Goal: Information Seeking & Learning: Learn about a topic

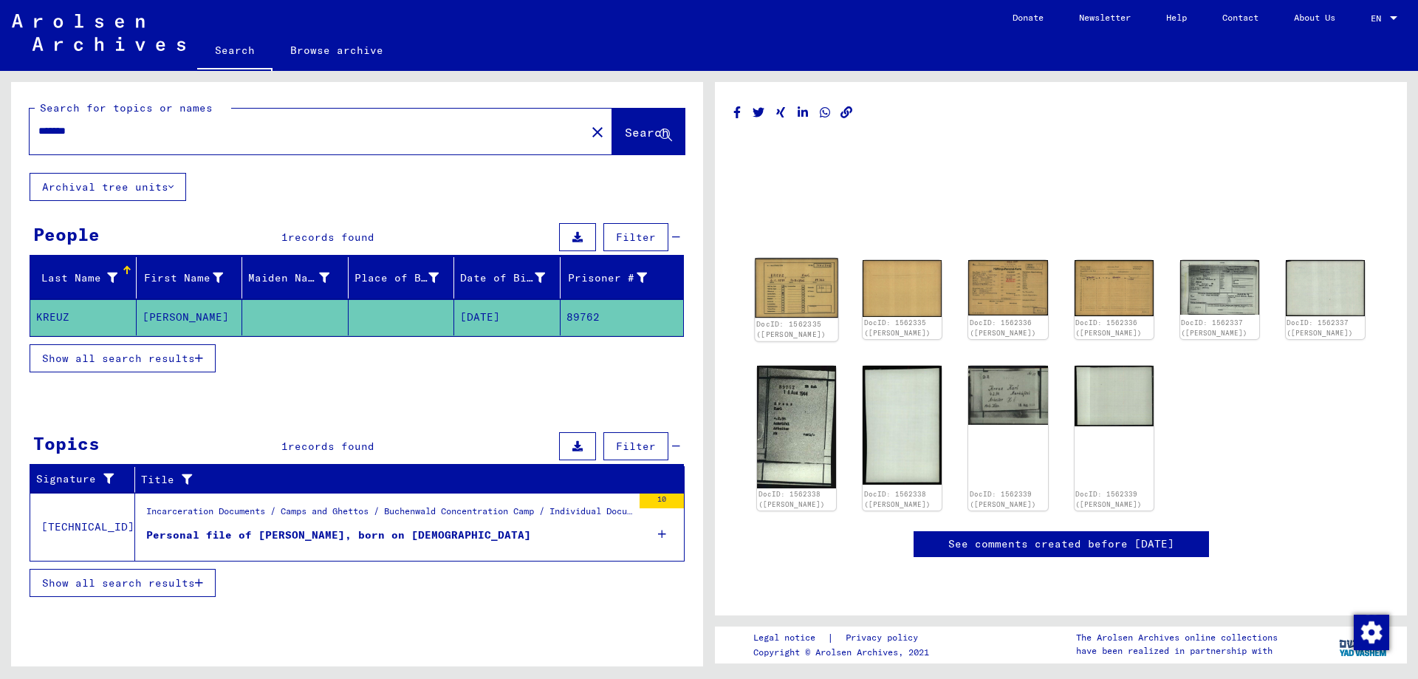
click at [810, 289] on img at bounding box center [796, 288] width 83 height 59
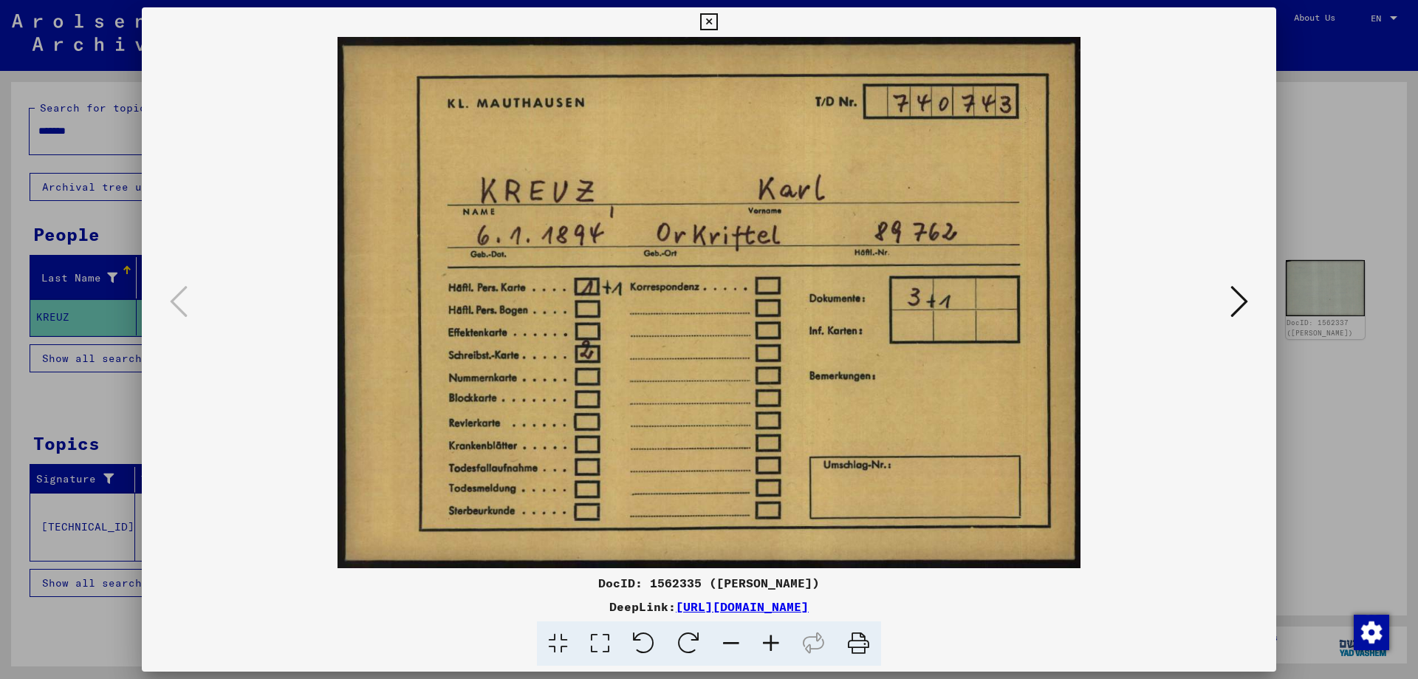
click at [1238, 301] on icon at bounding box center [1240, 301] width 18 height 35
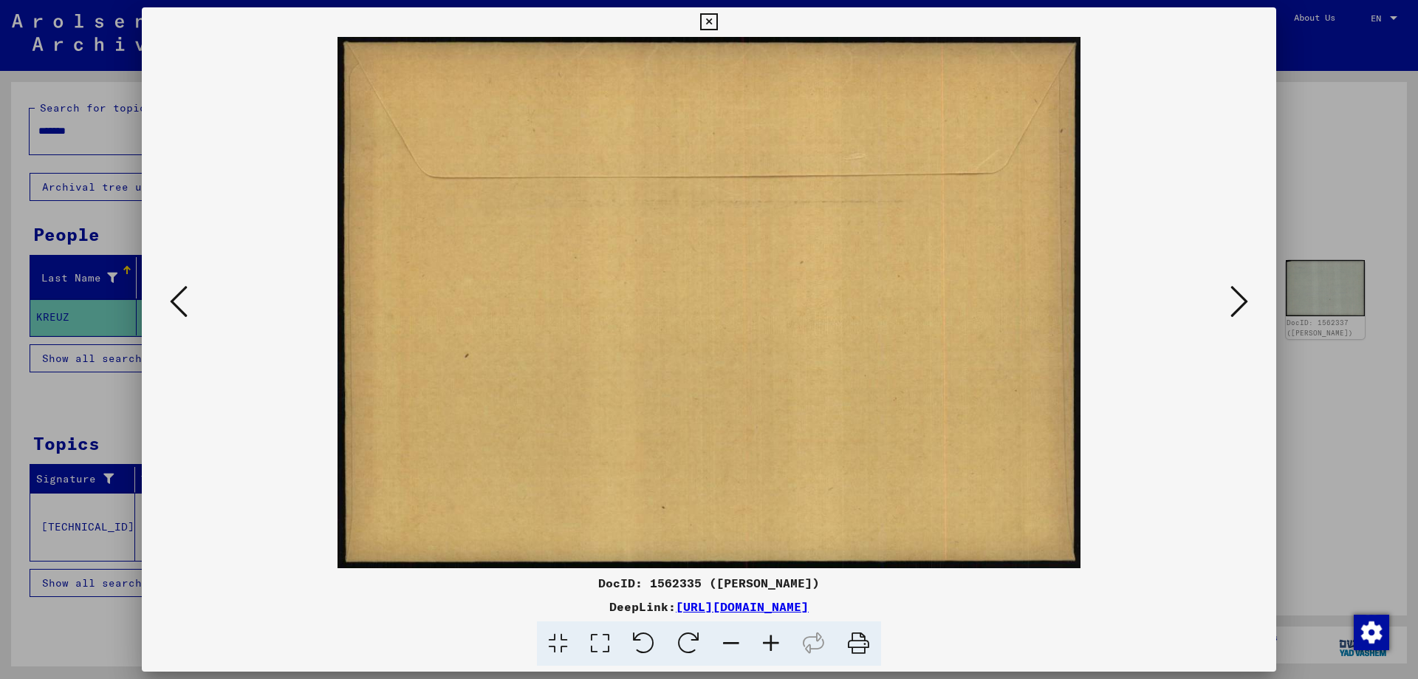
click at [1238, 301] on icon at bounding box center [1240, 301] width 18 height 35
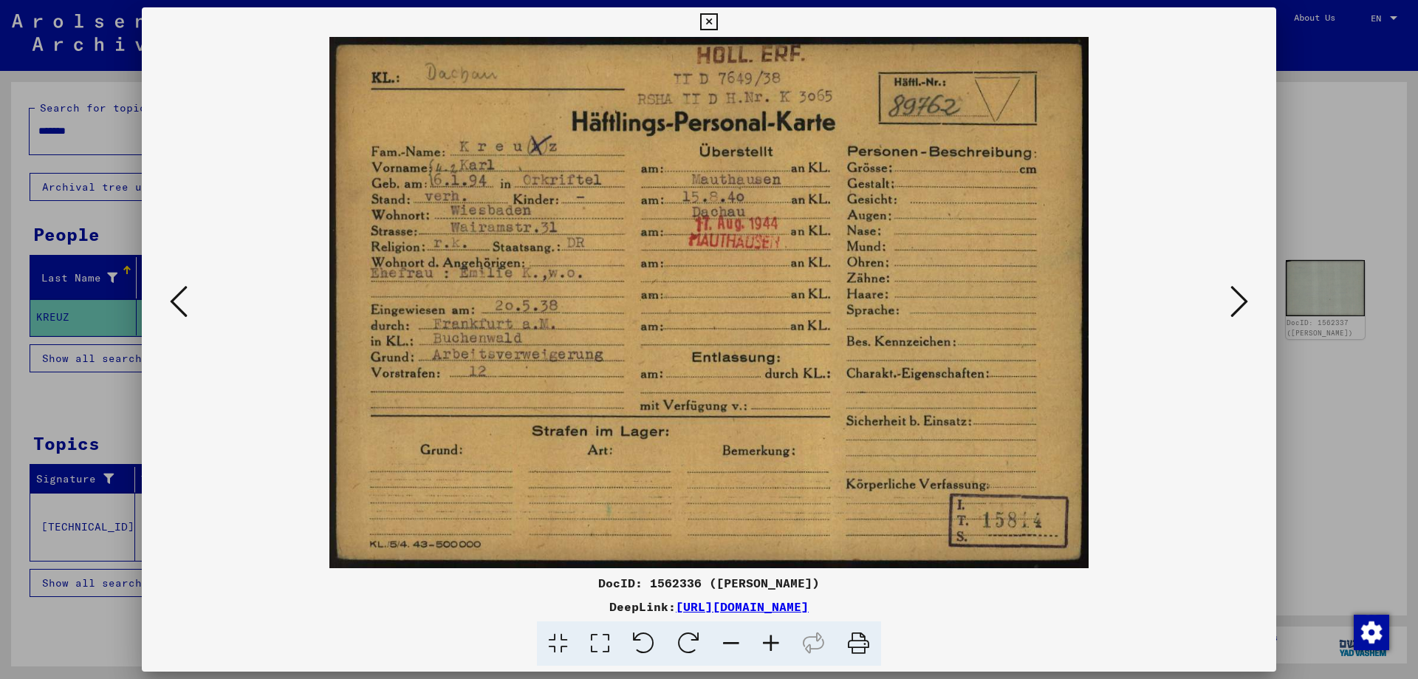
click at [1243, 305] on icon at bounding box center [1240, 301] width 18 height 35
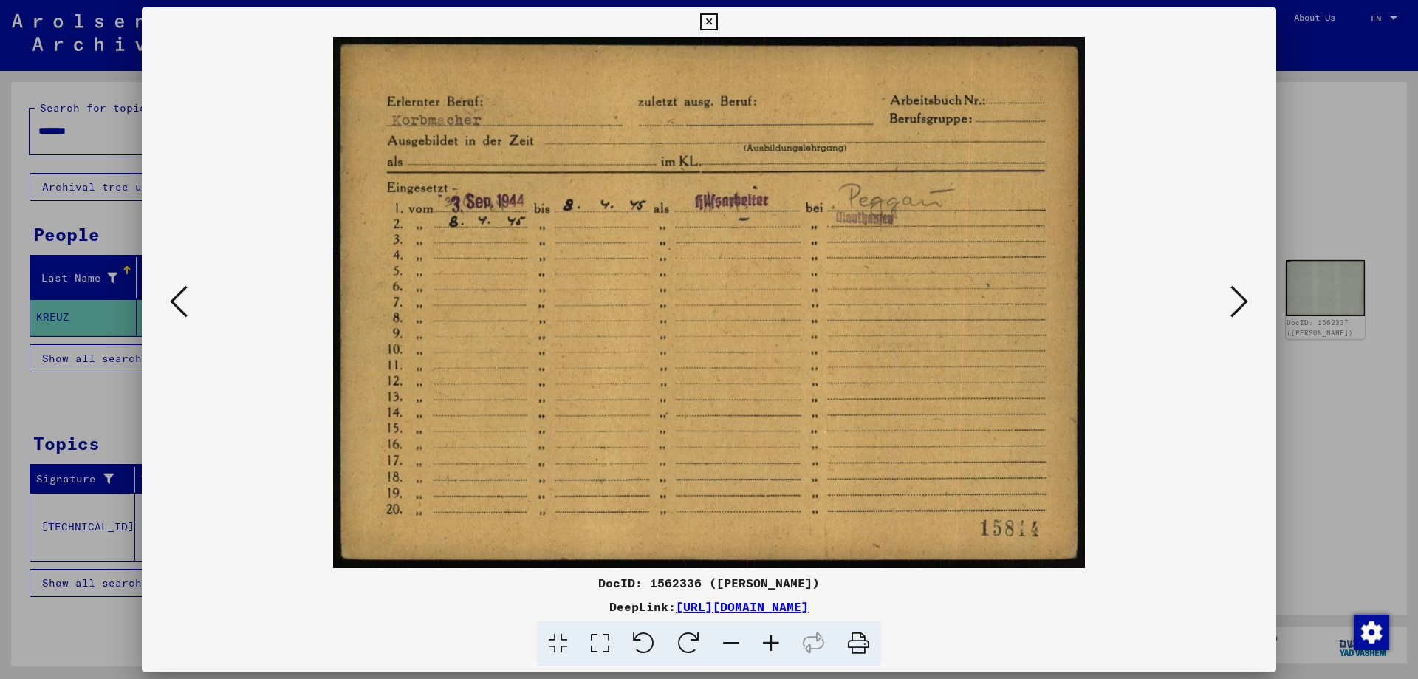
click at [1243, 305] on icon at bounding box center [1240, 301] width 18 height 35
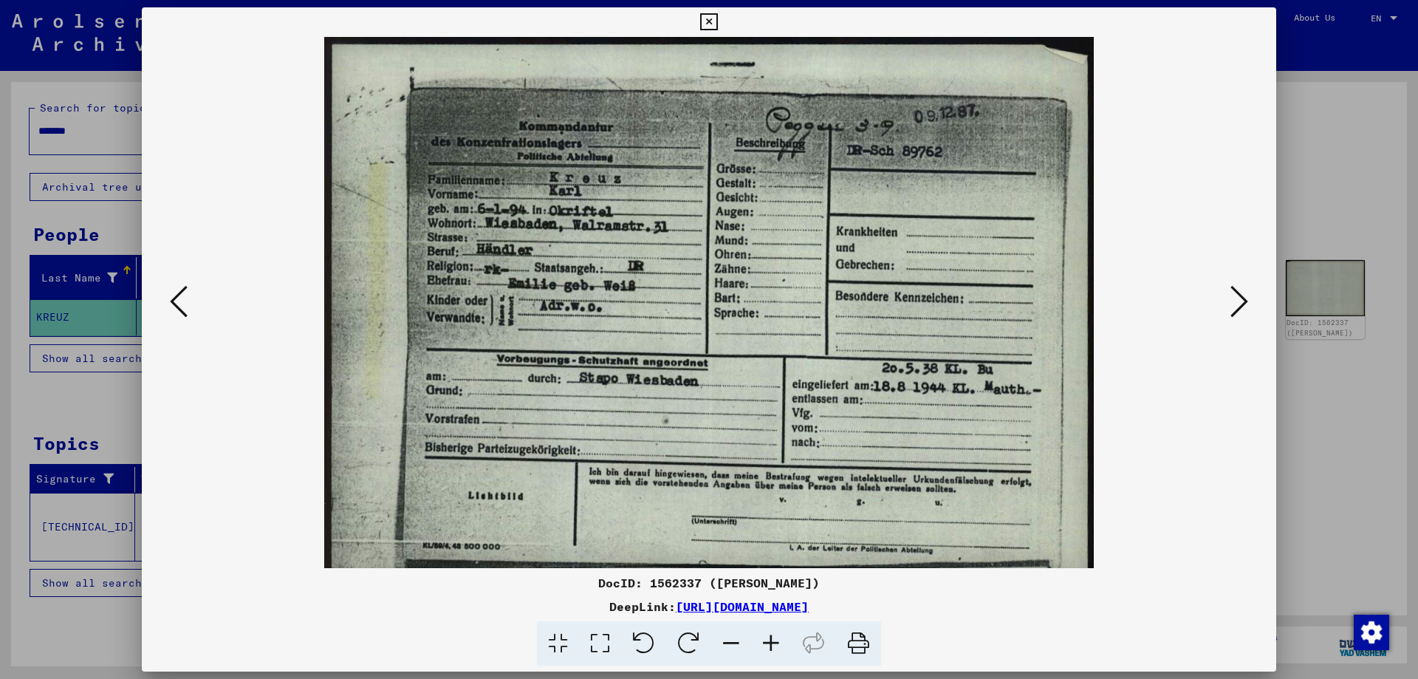
click at [1243, 305] on icon at bounding box center [1240, 301] width 18 height 35
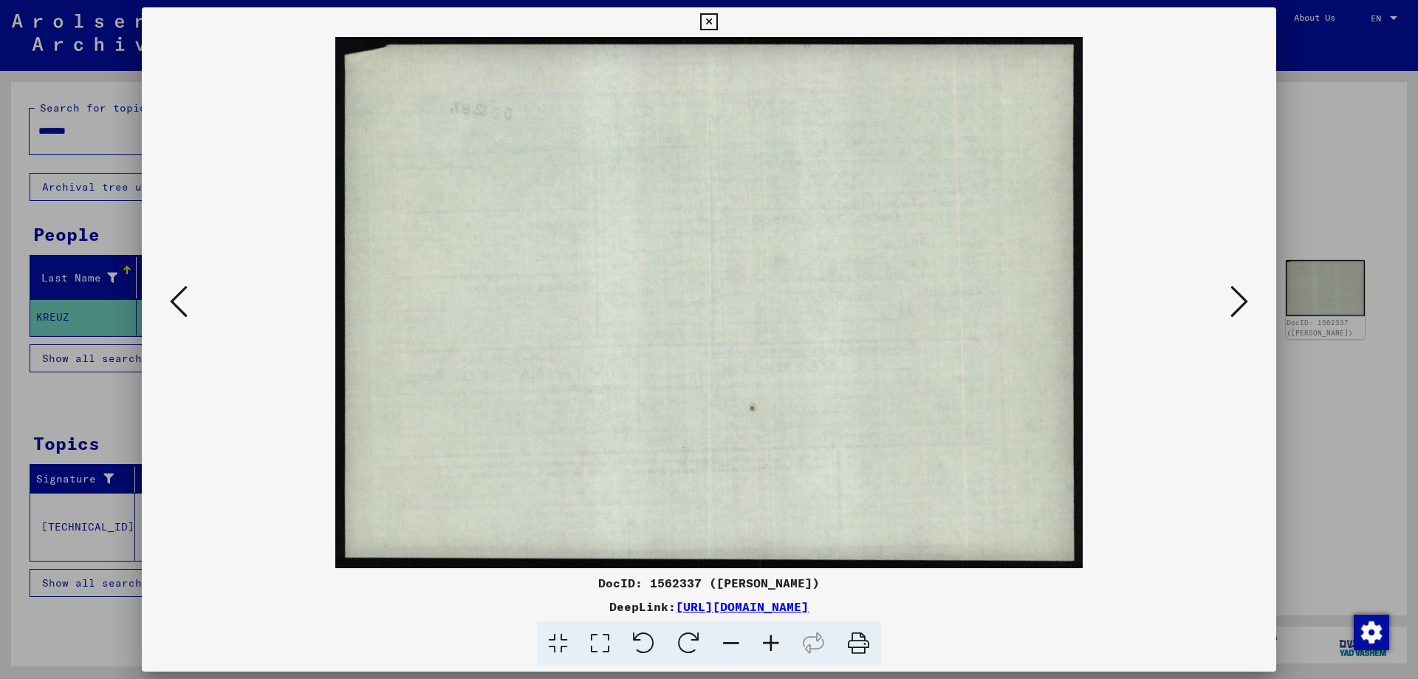
click at [1243, 305] on icon at bounding box center [1240, 301] width 18 height 35
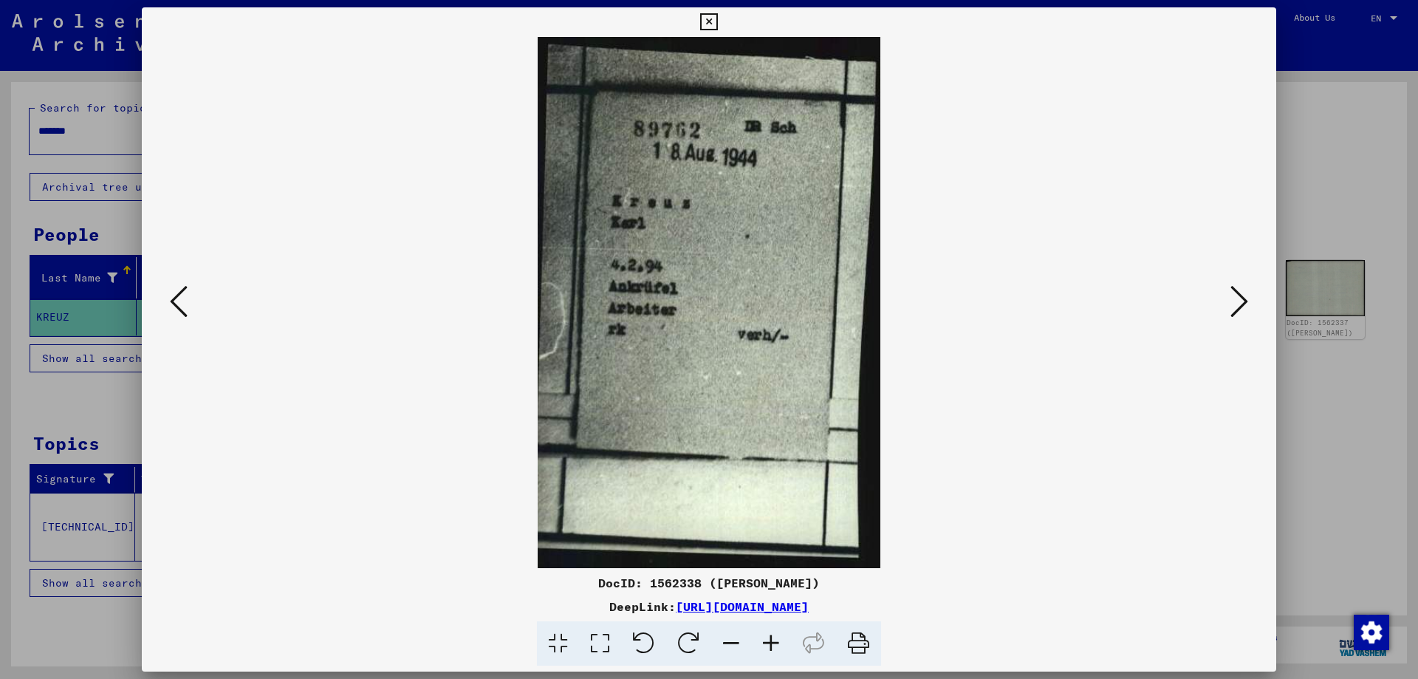
click at [1243, 305] on icon at bounding box center [1240, 301] width 18 height 35
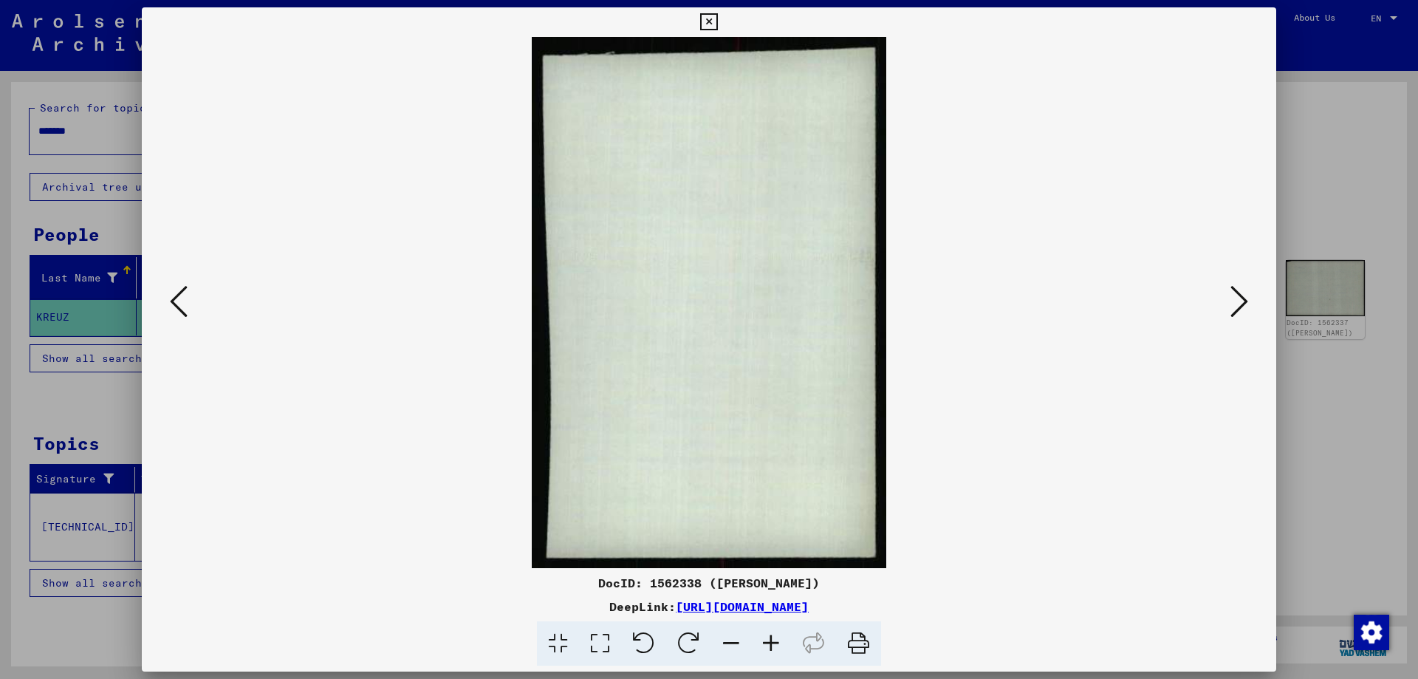
click at [1243, 305] on icon at bounding box center [1240, 301] width 18 height 35
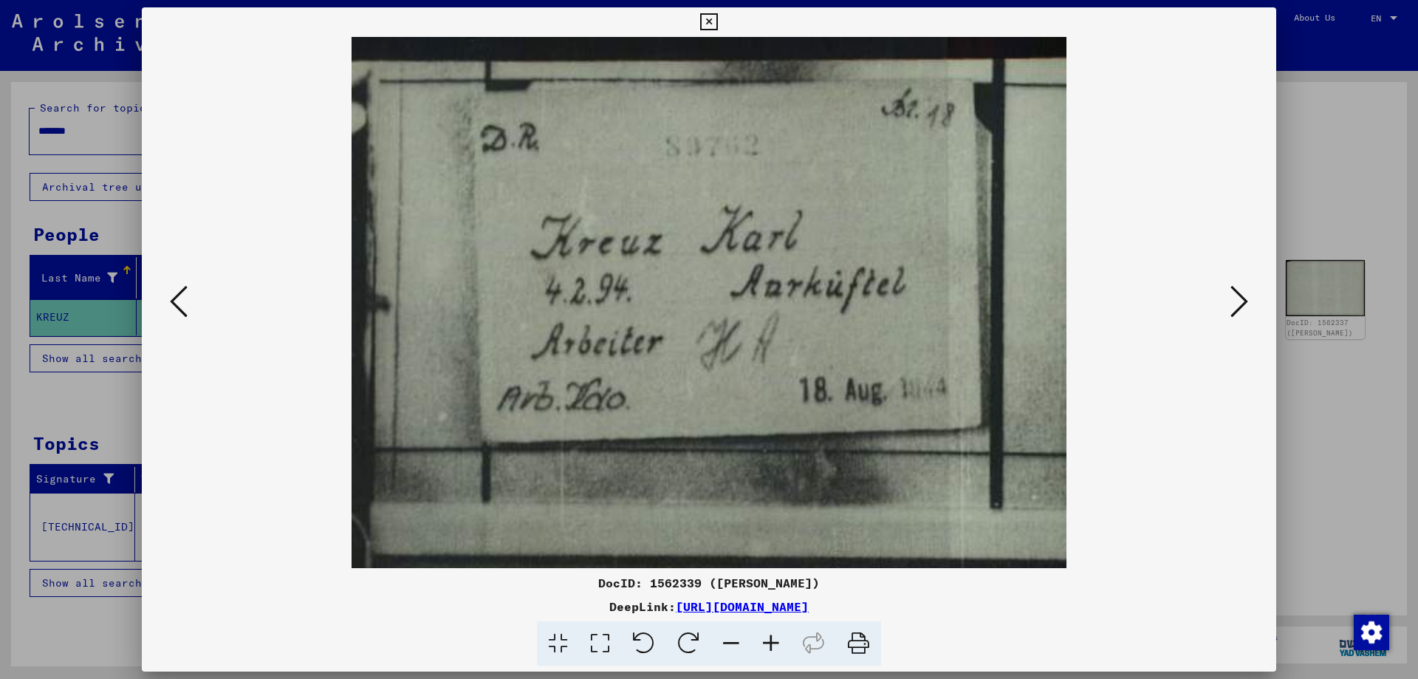
click at [1240, 305] on icon at bounding box center [1240, 301] width 18 height 35
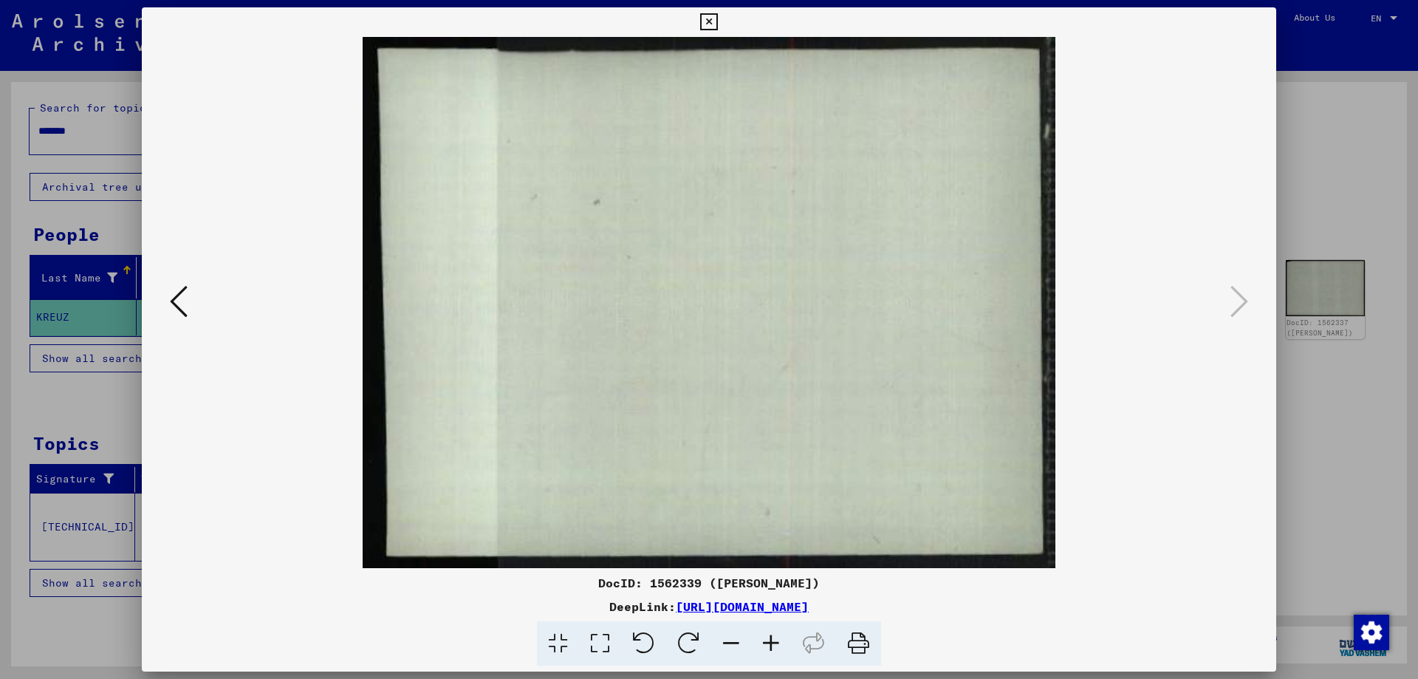
click at [717, 21] on icon at bounding box center [708, 22] width 17 height 18
